Goal: Task Accomplishment & Management: Complete application form

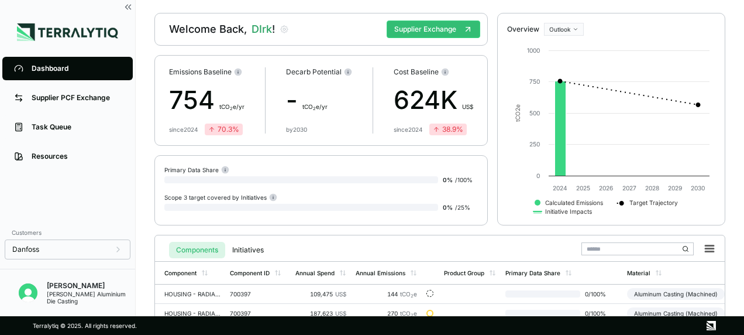
scroll to position [58, 0]
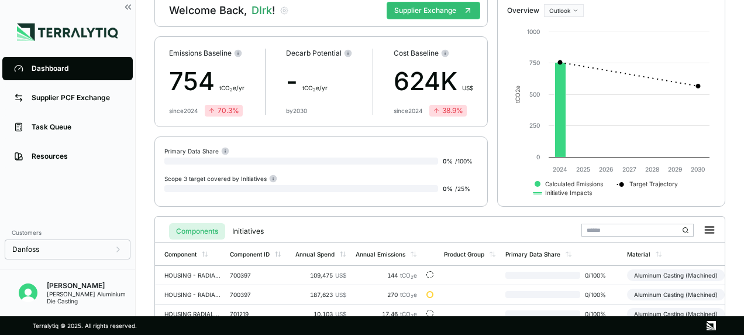
click at [271, 158] on div at bounding box center [301, 160] width 274 height 7
click at [309, 163] on div at bounding box center [301, 160] width 274 height 7
click at [324, 158] on div at bounding box center [301, 160] width 274 height 7
click at [222, 152] on circle at bounding box center [226, 151] width 8 height 8
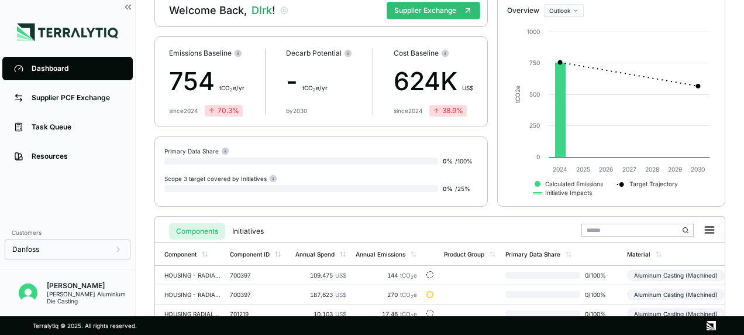
click at [357, 158] on div at bounding box center [301, 160] width 274 height 7
click at [454, 157] on div "0 % / 100 %" at bounding box center [460, 160] width 35 height 14
drag, startPoint x: 454, startPoint y: 157, endPoint x: 430, endPoint y: 159, distance: 24.0
click at [436, 160] on div at bounding box center [301, 160] width 274 height 7
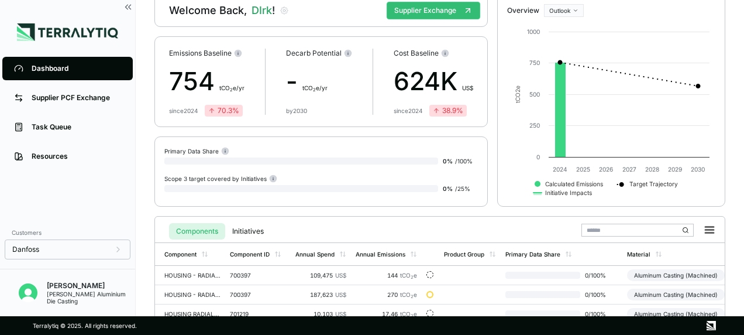
click at [192, 163] on div at bounding box center [301, 160] width 274 height 7
click at [191, 152] on div "Primary Data Share" at bounding box center [196, 150] width 65 height 9
click at [221, 175] on div "Scope 3 target covered by Initiatives" at bounding box center [220, 178] width 113 height 9
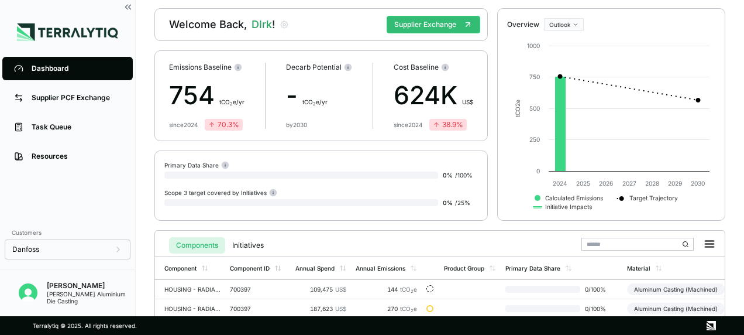
scroll to position [0, 0]
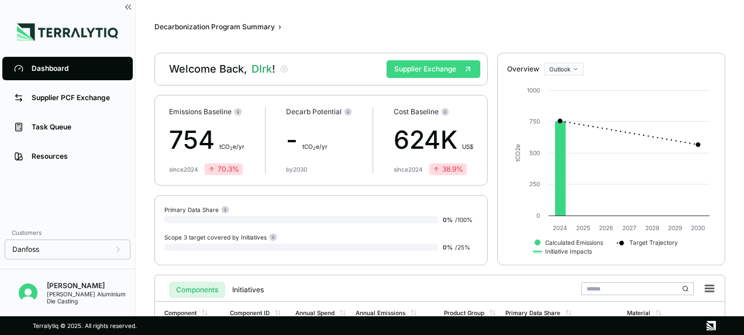
click at [432, 64] on button "Supplier Exchange" at bounding box center [434, 69] width 94 height 18
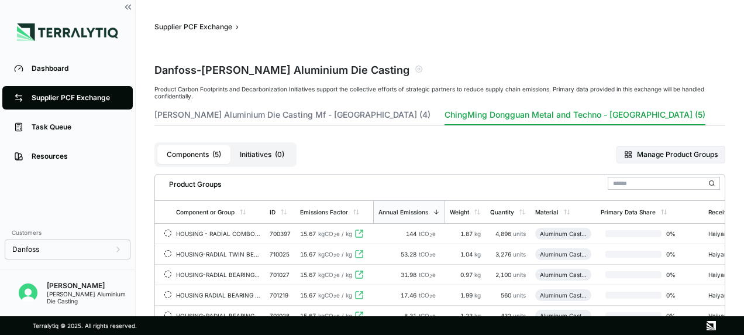
click at [475, 118] on button "ChingMing Dongguan Metal and Techno - [GEOGRAPHIC_DATA] (5)" at bounding box center [575, 117] width 261 height 16
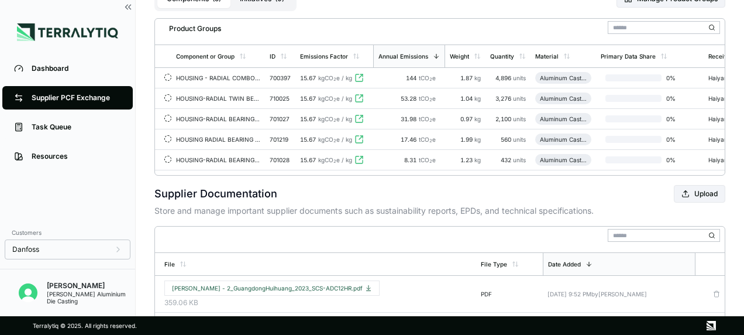
scroll to position [99, 0]
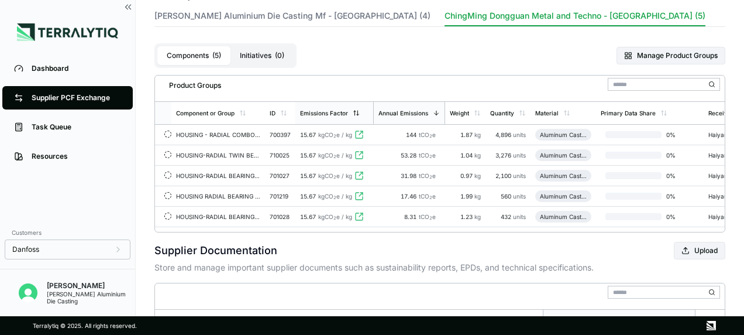
click at [339, 109] on div "Emissions Factor" at bounding box center [324, 112] width 48 height 7
click at [339, 109] on div "Emissions Factor" at bounding box center [325, 112] width 48 height 7
drag, startPoint x: 589, startPoint y: 233, endPoint x: 681, endPoint y: 233, distance: 91.8
click at [681, 232] on div "Product Groups Component or Group ID Emissions Factor Annual Emissions Weight Q…" at bounding box center [439, 153] width 571 height 157
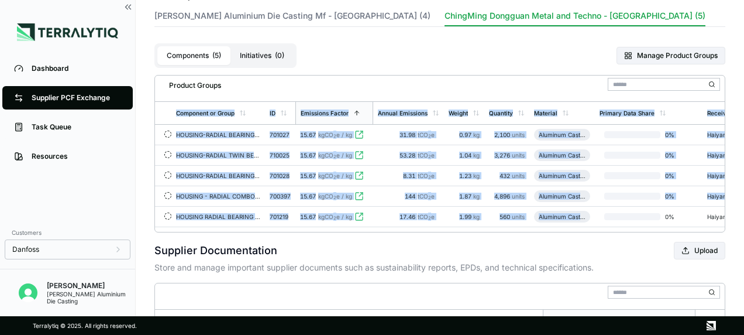
drag, startPoint x: 580, startPoint y: 225, endPoint x: 642, endPoint y: 228, distance: 62.0
click at [642, 227] on div "Component or Group ID Emissions Factor Annual Emissions Weight Quantity Materia…" at bounding box center [440, 164] width 570 height 126
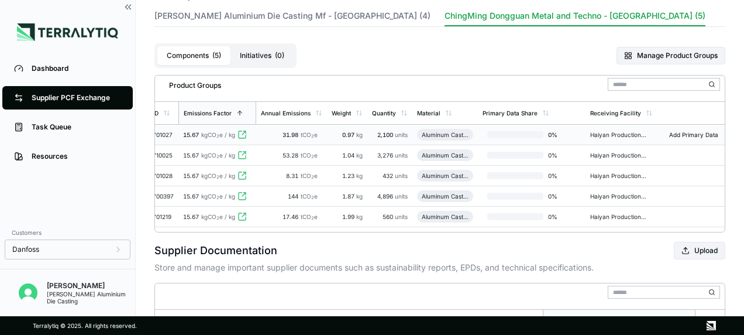
click at [686, 133] on span "Add Primary Data" at bounding box center [693, 134] width 63 height 7
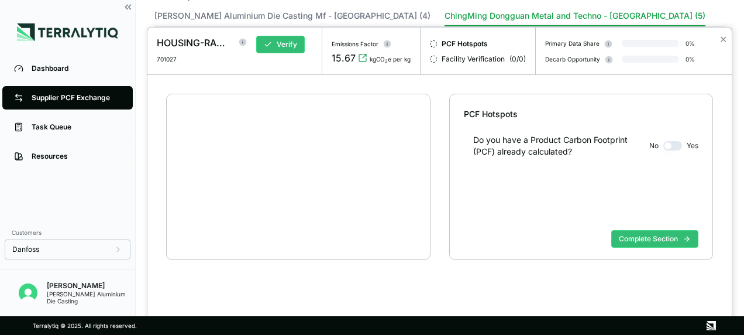
scroll to position [22, 0]
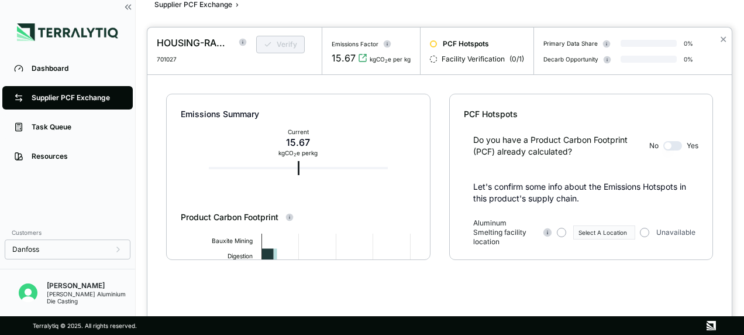
click at [678, 145] on button "button" at bounding box center [672, 145] width 19 height 9
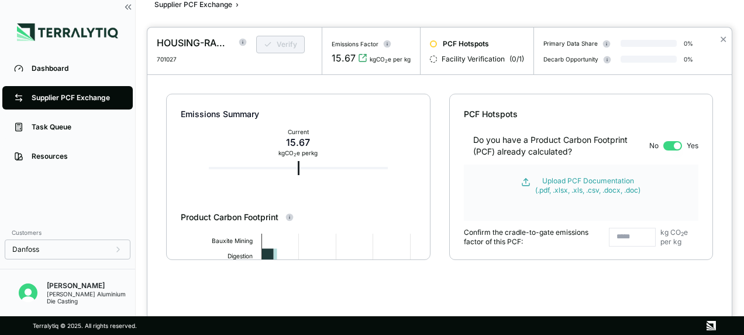
click at [634, 238] on input "text" at bounding box center [632, 237] width 47 height 19
click at [630, 236] on input "*" at bounding box center [632, 237] width 47 height 19
type input "****"
click at [572, 183] on div "Upload PCF Documentation (.pdf, .xlsx, .xls, .csv, .docx, .doc)" at bounding box center [587, 185] width 105 height 19
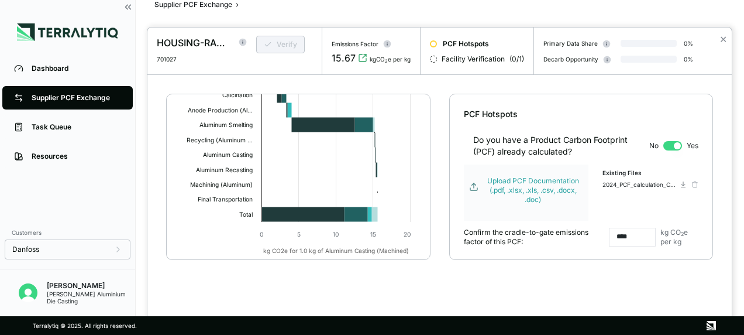
scroll to position [202, 0]
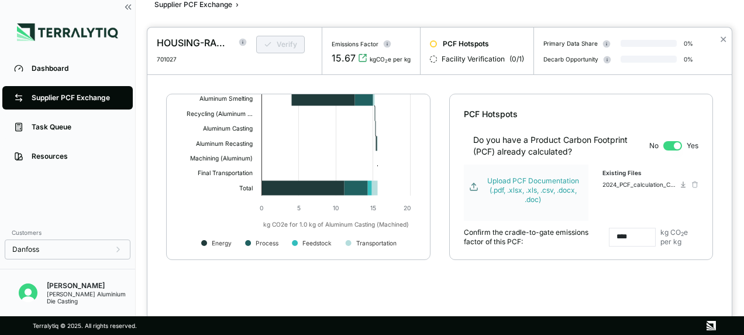
drag, startPoint x: 436, startPoint y: 284, endPoint x: 436, endPoint y: 268, distance: 16.4
click at [436, 284] on div "Emissions Summary Current 15.67 kg CO 2 e per kg 6.57 Reported Product Carbon F…" at bounding box center [439, 195] width 584 height 241
click at [467, 62] on span "Facility Verification" at bounding box center [473, 58] width 63 height 9
click at [476, 60] on span "Facility Verification" at bounding box center [473, 58] width 63 height 9
click at [432, 60] on div at bounding box center [433, 59] width 7 height 7
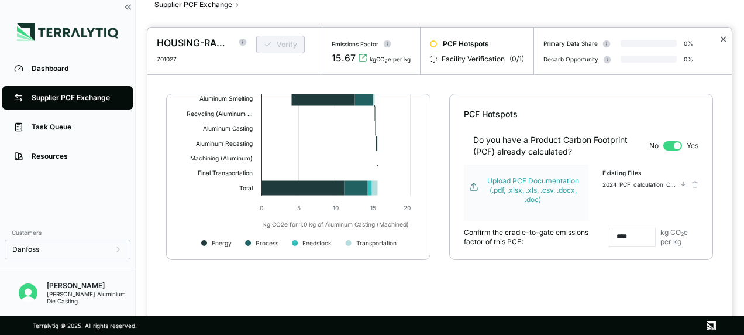
click at [725, 39] on button "✕" at bounding box center [723, 39] width 8 height 14
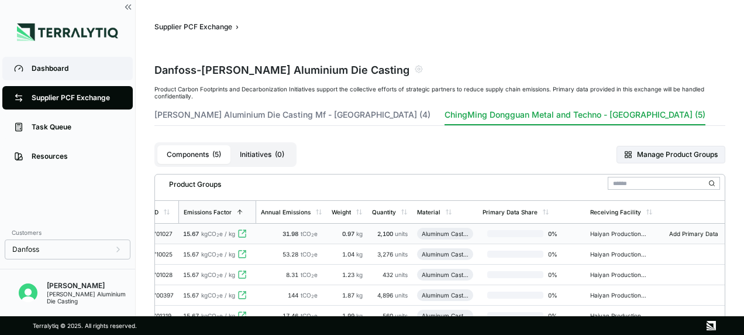
click at [50, 68] on div "Dashboard" at bounding box center [76, 68] width 89 height 9
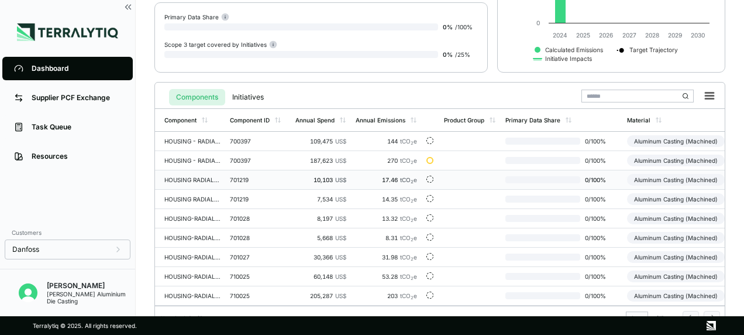
scroll to position [209, 0]
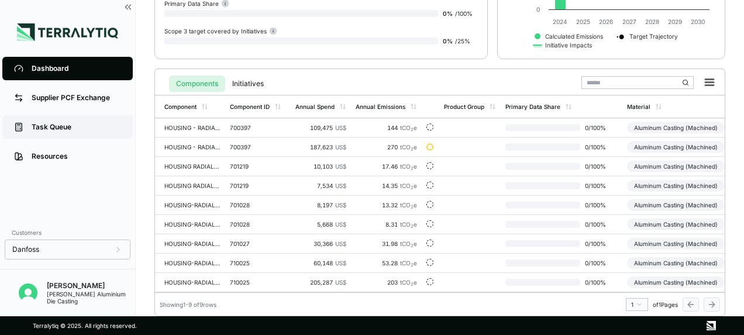
click at [54, 124] on div "Task Queue" at bounding box center [76, 126] width 89 height 9
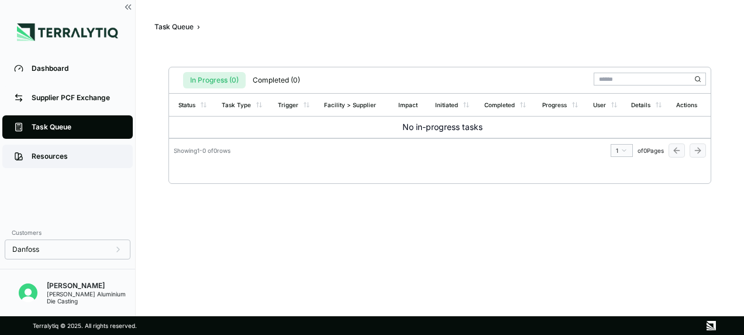
click at [41, 152] on div "Resources" at bounding box center [76, 155] width 89 height 9
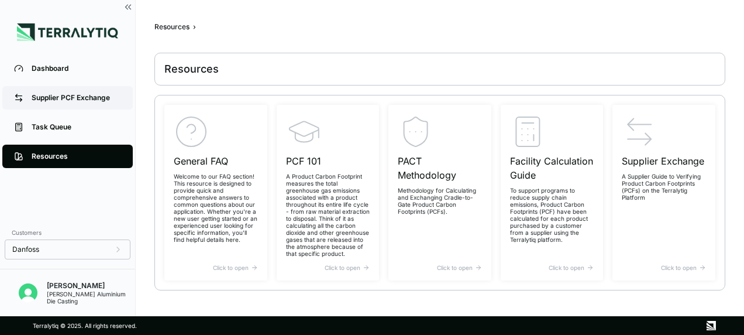
click at [57, 94] on div "Supplier PCF Exchange" at bounding box center [76, 97] width 89 height 9
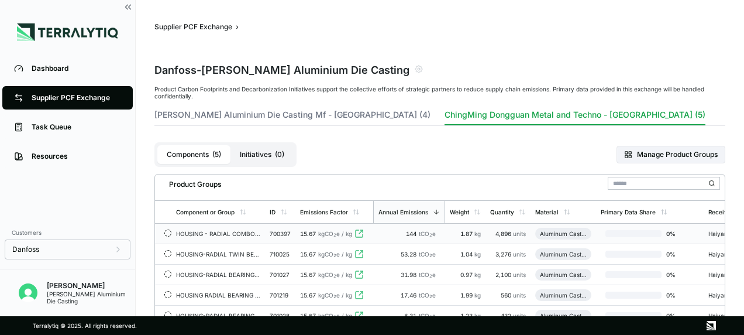
click at [648, 233] on div at bounding box center [633, 233] width 56 height 7
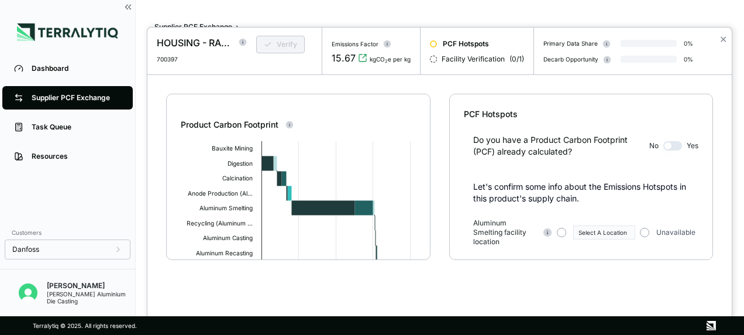
scroll to position [117, 0]
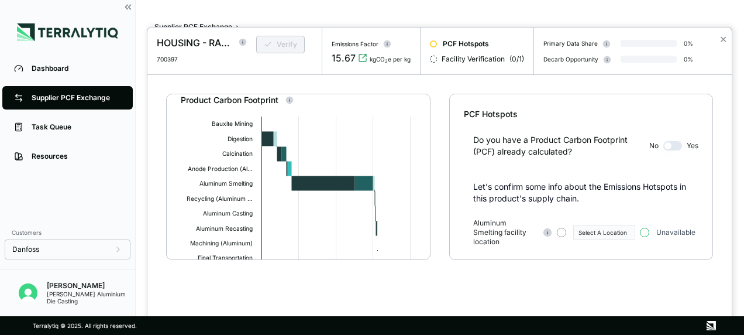
click at [646, 232] on button "button" at bounding box center [644, 232] width 9 height 9
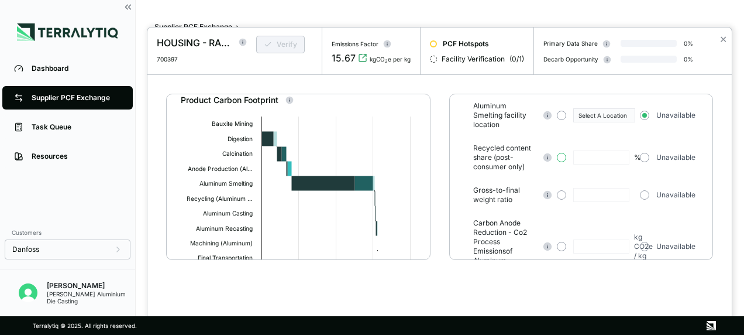
click at [562, 156] on button "button" at bounding box center [561, 157] width 9 height 9
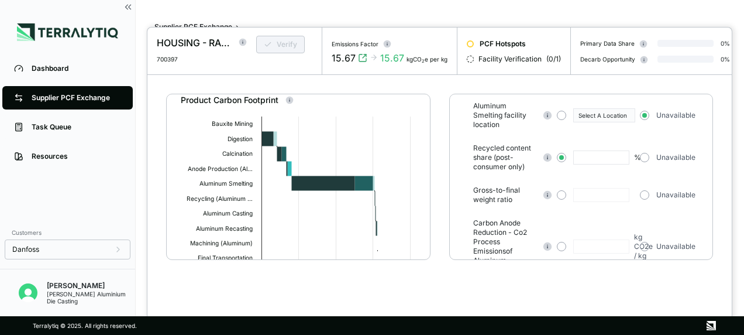
click at [599, 164] on input "text" at bounding box center [601, 157] width 56 height 14
click at [607, 161] on input "text" at bounding box center [601, 157] width 56 height 14
type input "*"
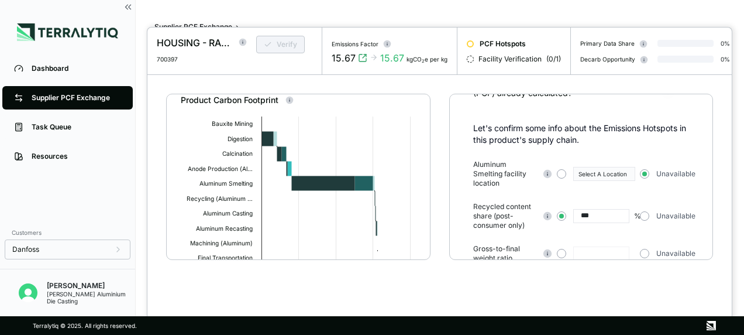
scroll to position [0, 0]
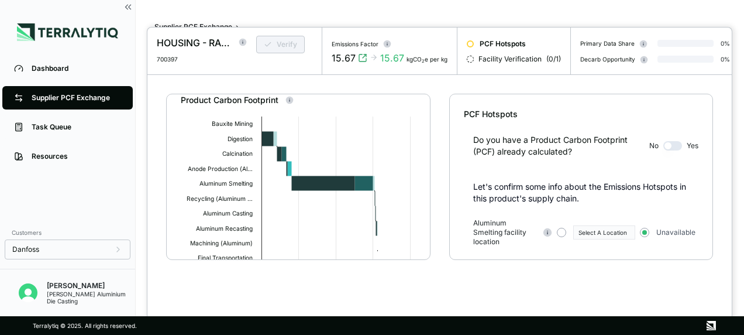
type input "***"
click at [681, 149] on button "button" at bounding box center [672, 145] width 19 height 9
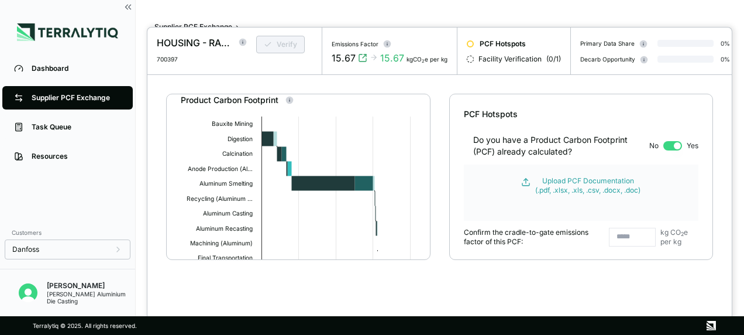
click at [633, 246] on input "text" at bounding box center [632, 237] width 47 height 19
type input "****"
click at [579, 191] on div "Upload PCF Documentation (.pdf, .xlsx, .xls, .csv, .docx, .doc)" at bounding box center [587, 185] width 105 height 19
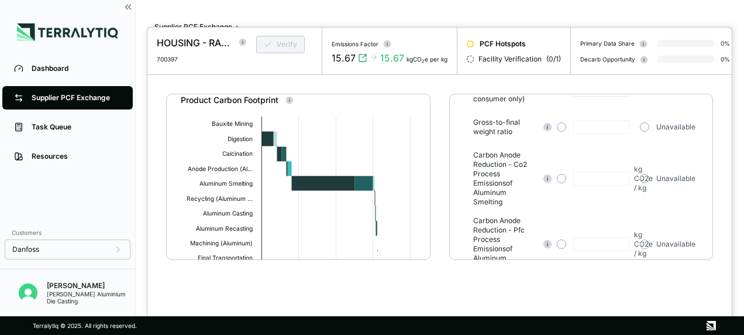
scroll to position [292, 0]
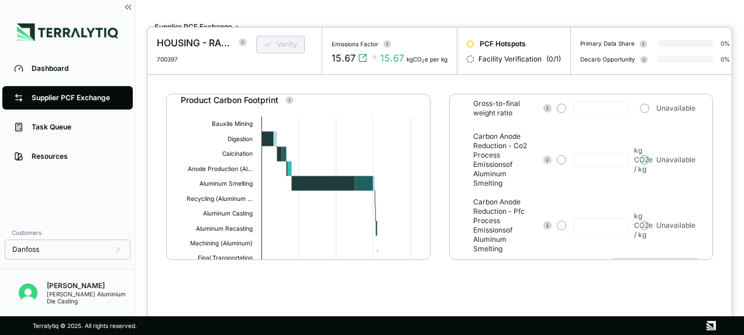
click at [644, 161] on button "button" at bounding box center [644, 159] width 9 height 9
click at [646, 221] on button "button" at bounding box center [644, 225] width 9 height 9
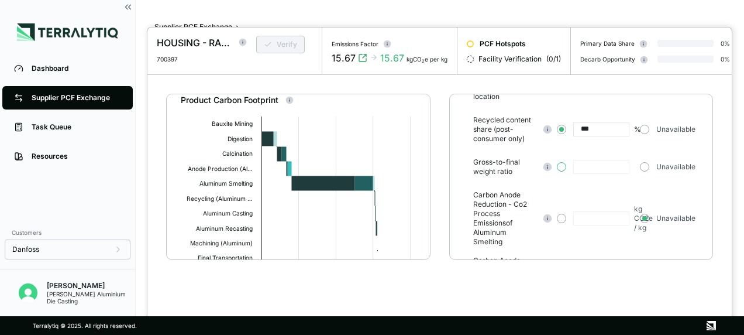
click at [563, 171] on button "button" at bounding box center [561, 166] width 9 height 9
click at [588, 173] on input "text" at bounding box center [601, 167] width 56 height 14
type input "****"
click at [578, 188] on div "Aluminum Smelting facility location Select A Location Unavailable Recycled cont…" at bounding box center [585, 192] width 225 height 239
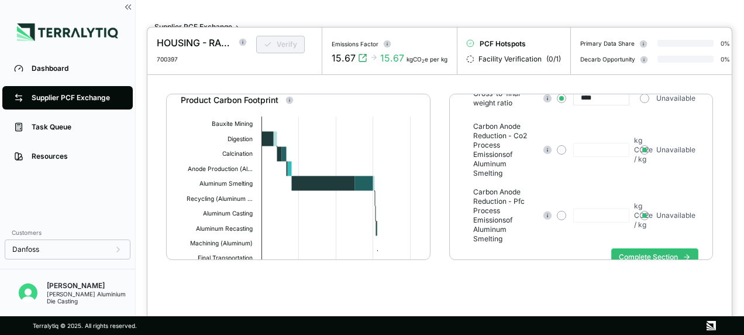
scroll to position [312, 0]
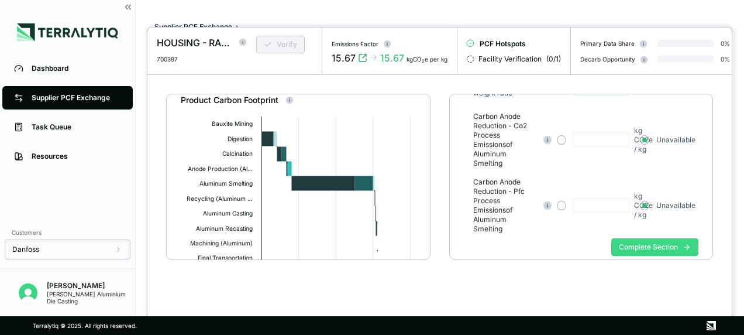
click at [635, 238] on button "Complete Section" at bounding box center [654, 247] width 87 height 18
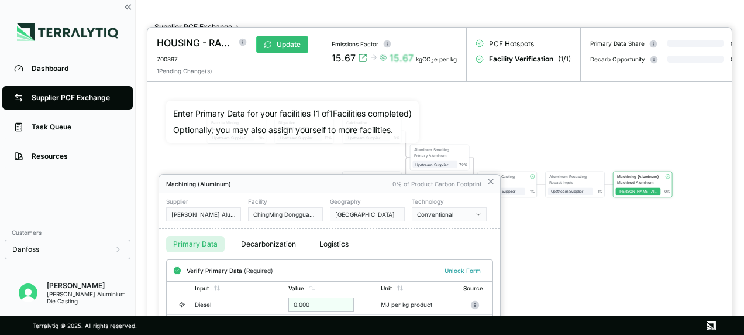
click at [557, 236] on div at bounding box center [439, 180] width 584 height 307
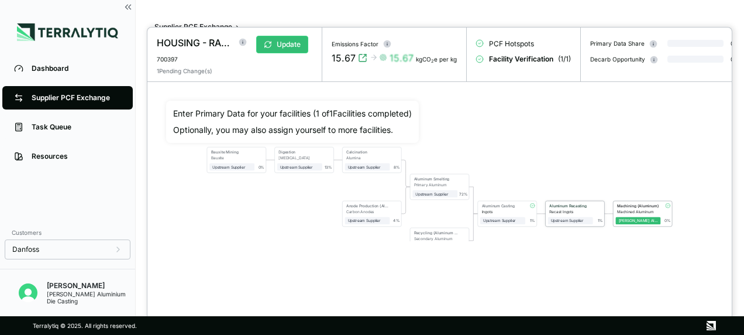
click at [571, 226] on div "Aluminum Recasting Recast Ingots Upstream Supplier + Assign to me 1 %" at bounding box center [575, 213] width 58 height 25
click at [572, 224] on span "+ Assign to me" at bounding box center [570, 220] width 45 height 8
click at [600, 218] on div "1 %" at bounding box center [598, 212] width 10 height 19
click at [602, 218] on div "1 %" at bounding box center [598, 212] width 10 height 19
click at [581, 233] on div "Bauxite Mining Bauxite Upstream Supplier + Assign to me 0 % Digestion [MEDICAL_…" at bounding box center [439, 171] width 547 height 140
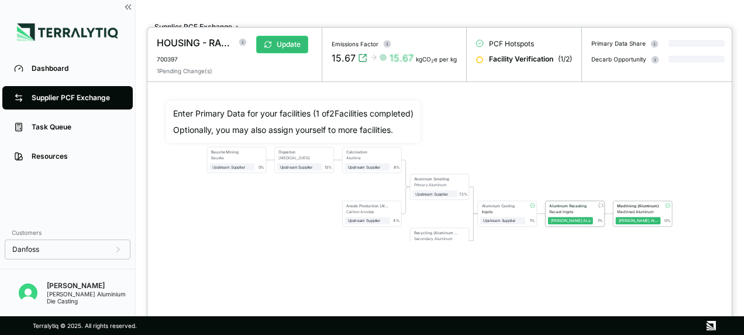
click at [580, 226] on div "Aluminum Recasting Recast Ingots [PERSON_NAME] Aluminium Die Casting 1 %" at bounding box center [575, 213] width 58 height 25
click at [580, 223] on div "[PERSON_NAME] Aluminium Die Casting" at bounding box center [571, 220] width 40 height 5
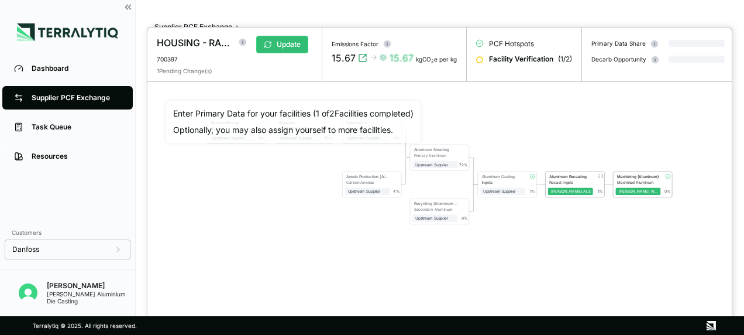
click at [563, 204] on div "Bauxite Mining Bauxite Upstream Supplier + Assign to me 0 % Digestion [MEDICAL_…" at bounding box center [439, 171] width 547 height 140
click at [591, 205] on div "Bauxite Mining Bauxite Upstream Supplier + Assign to me 0 % Digestion [MEDICAL_…" at bounding box center [439, 171] width 547 height 140
click at [577, 204] on div "Bauxite Mining Bauxite Upstream Supplier + Assign to me 0 % Digestion [MEDICAL_…" at bounding box center [439, 171] width 547 height 140
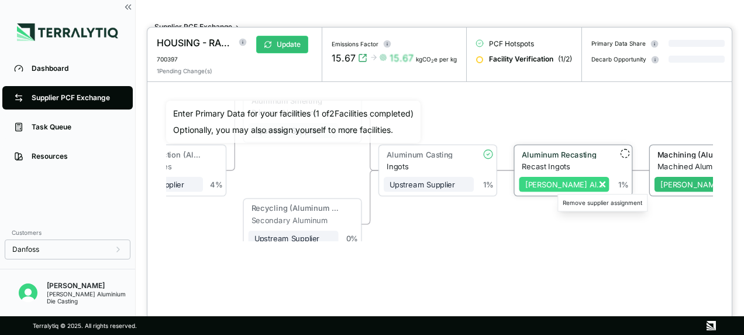
click at [604, 188] on icon at bounding box center [602, 184] width 9 height 9
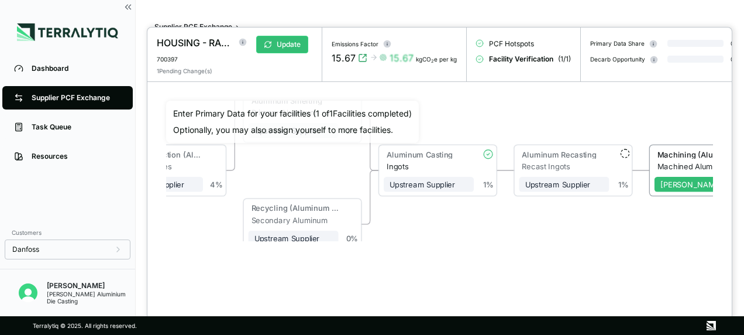
click at [479, 240] on div "Bauxite Mining Bauxite Upstream Supplier + Assign to me 0 % Digestion [MEDICAL_…" at bounding box center [439, 171] width 547 height 140
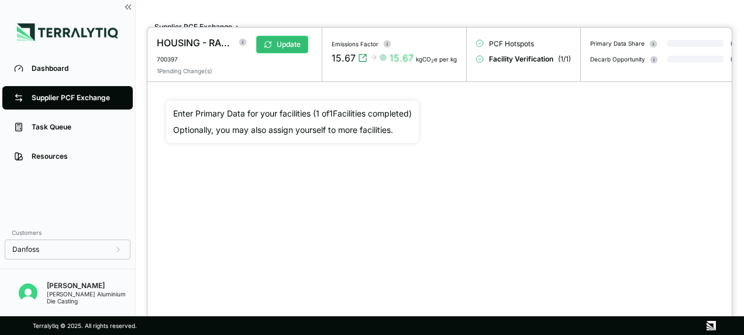
drag, startPoint x: 560, startPoint y: 195, endPoint x: 316, endPoint y: 129, distance: 253.3
click at [557, 192] on div "Bauxite Mining Bauxite Upstream Supplier + Assign to me 0 % Digestion [MEDICAL_…" at bounding box center [439, 171] width 547 height 140
click at [63, 104] on div at bounding box center [372, 167] width 744 height 335
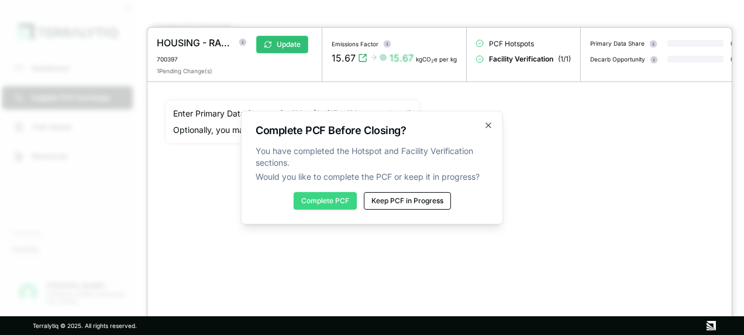
click at [316, 200] on button "Complete PCF" at bounding box center [325, 201] width 63 height 18
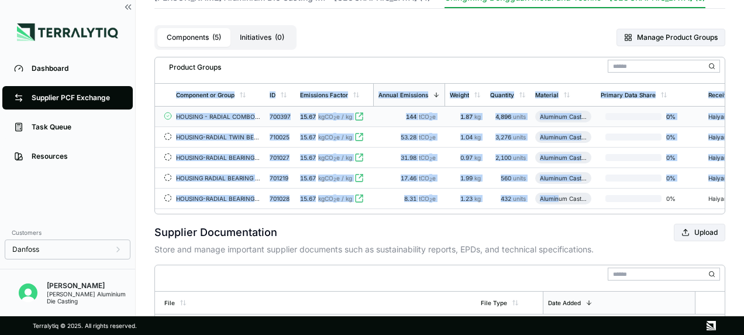
drag, startPoint x: 560, startPoint y: 208, endPoint x: 660, endPoint y: 211, distance: 99.5
click at [660, 209] on div "Component or Group ID Emissions Factor Annual Emissions Weight Quantity Materia…" at bounding box center [440, 146] width 570 height 126
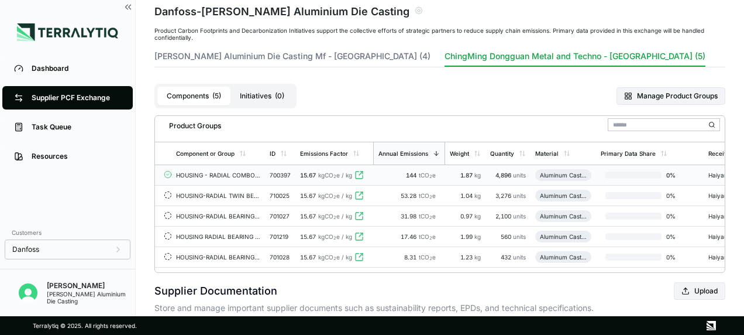
click at [60, 292] on div "[PERSON_NAME] Aluminium Die Casting" at bounding box center [91, 297] width 88 height 14
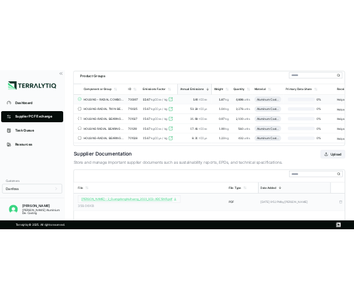
scroll to position [157, 0]
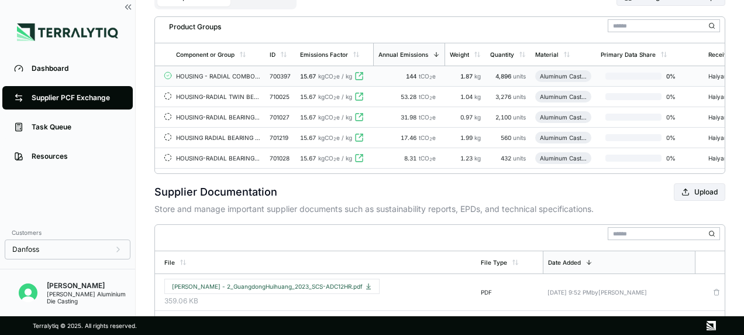
click at [63, 292] on div "[PERSON_NAME] Aluminium Die Casting" at bounding box center [91, 297] width 88 height 14
drag, startPoint x: 306, startPoint y: 1, endPoint x: 53, endPoint y: 291, distance: 385.5
click at [53, 291] on div "[PERSON_NAME] Aluminium Die Casting" at bounding box center [91, 297] width 88 height 14
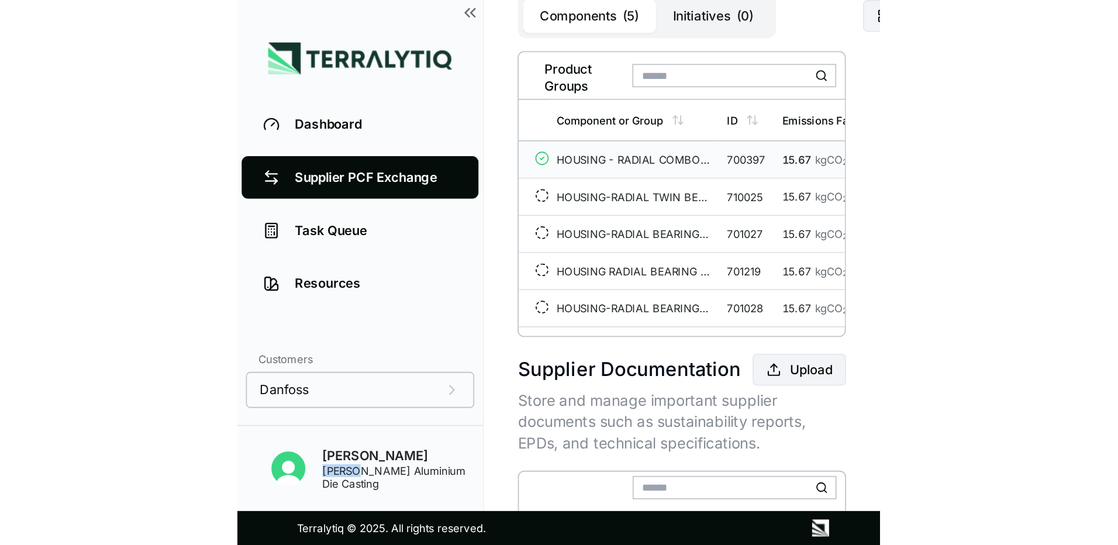
scroll to position [0, 0]
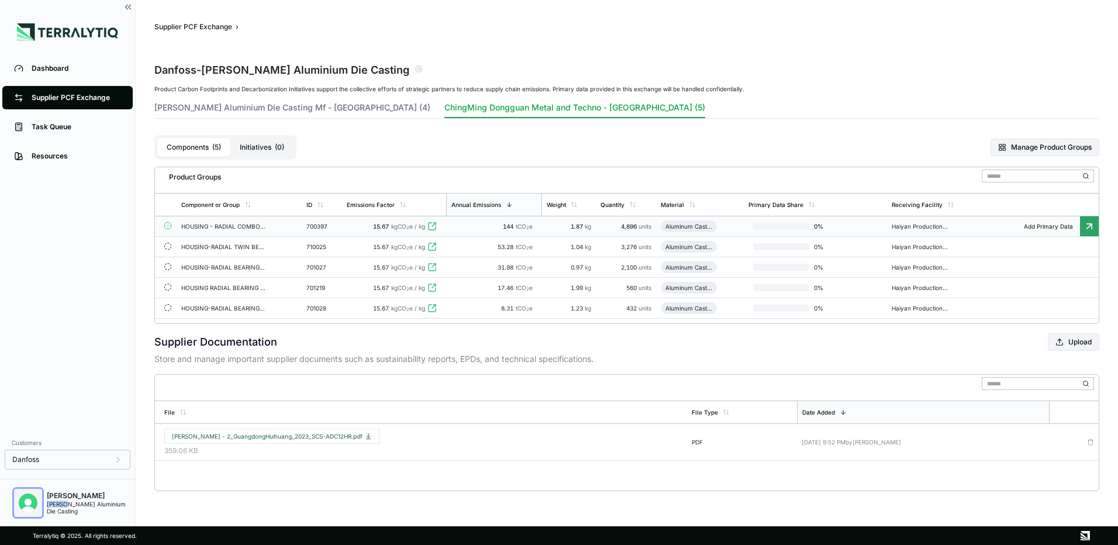
click at [26, 334] on img "Open user button" at bounding box center [28, 503] width 19 height 19
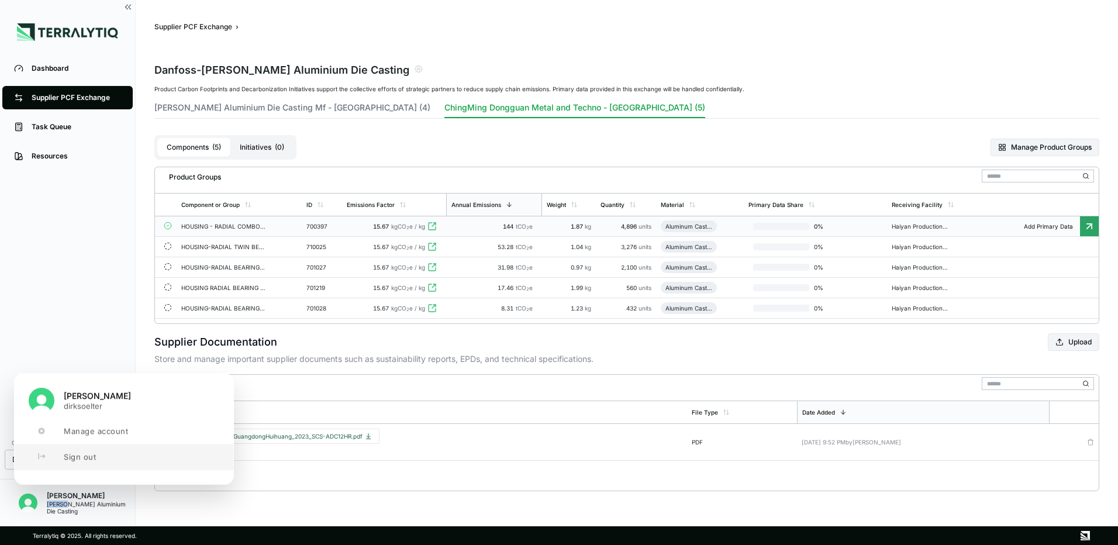
click at [71, 334] on span "Sign out" at bounding box center [80, 456] width 32 height 9
